Goal: Task Accomplishment & Management: Manage account settings

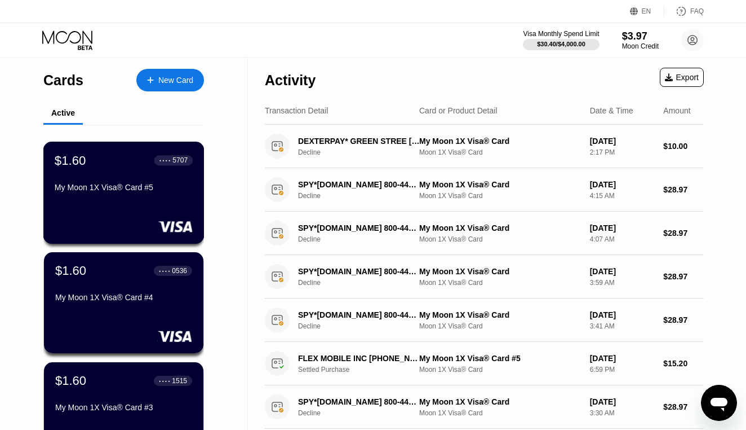
click at [140, 193] on div "My Moon 1X Visa® Card #5" at bounding box center [124, 190] width 138 height 14
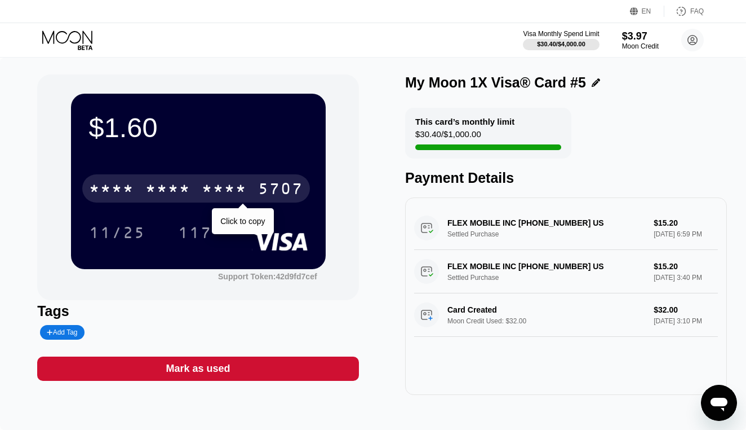
click at [183, 193] on div "* * * *" at bounding box center [167, 190] width 45 height 18
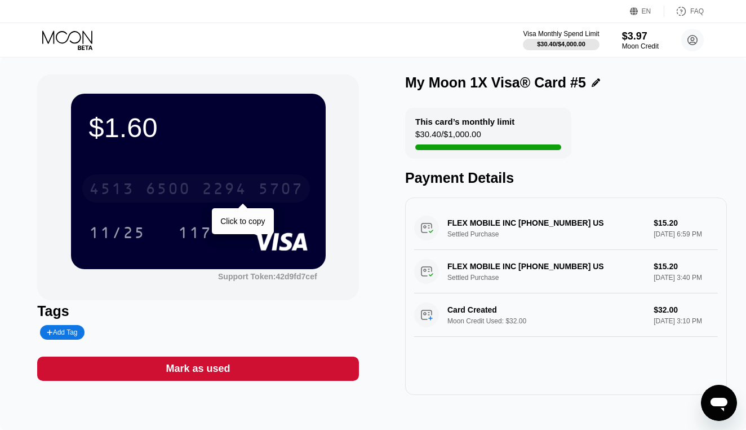
click at [183, 193] on div "6500" at bounding box center [167, 190] width 45 height 18
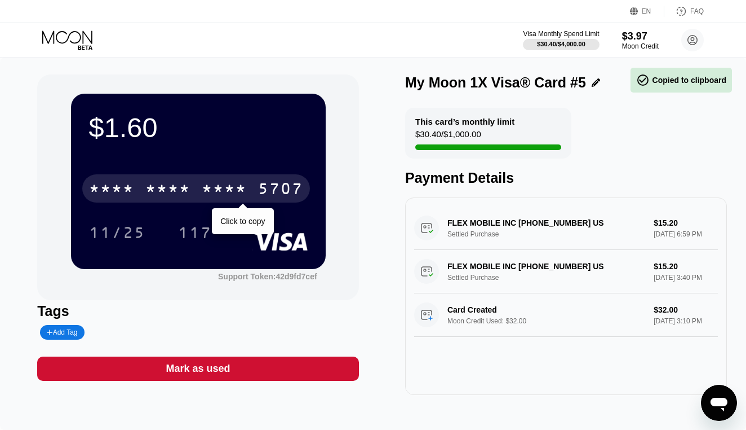
click at [183, 193] on div "* * * *" at bounding box center [167, 190] width 45 height 18
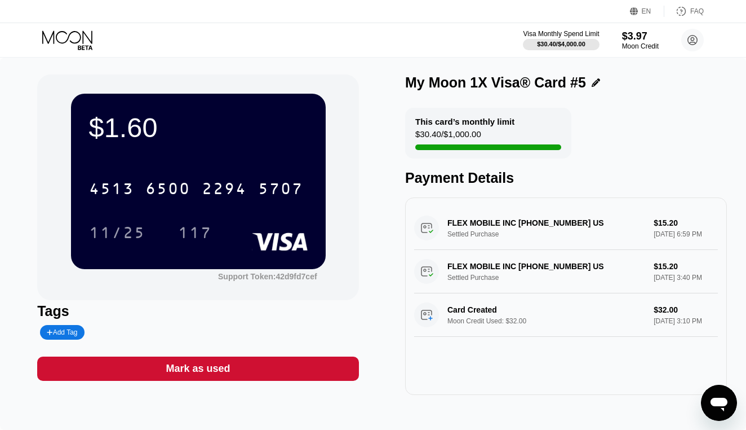
click at [47, 36] on icon at bounding box center [68, 40] width 52 height 20
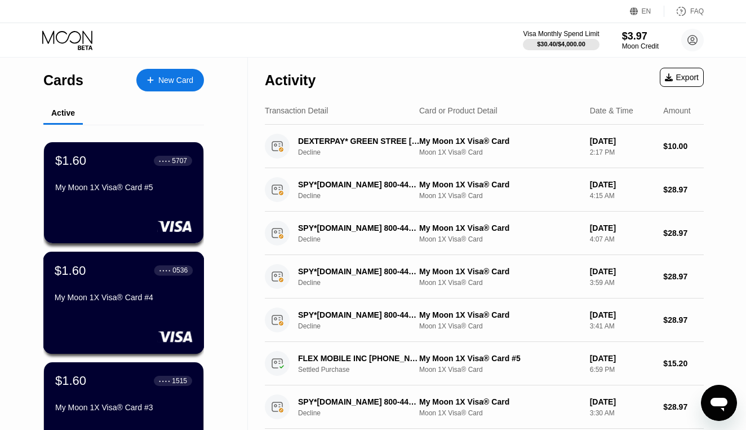
click at [126, 293] on div "$1.60 ● ● ● ● 0536 My Moon 1X Visa® Card #4" at bounding box center [124, 284] width 138 height 43
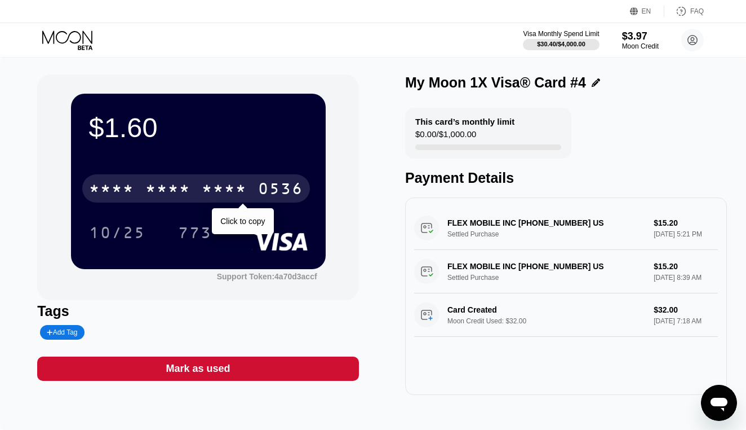
click at [142, 189] on div "* * * * * * * * * * * * 0536" at bounding box center [196, 188] width 228 height 28
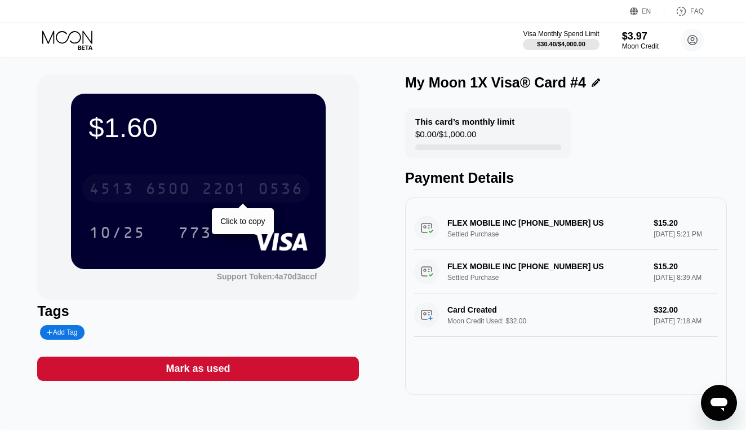
click at [142, 189] on div "[CREDIT_CARD_NUMBER]" at bounding box center [196, 188] width 228 height 28
